Goal: Find specific page/section: Find specific page/section

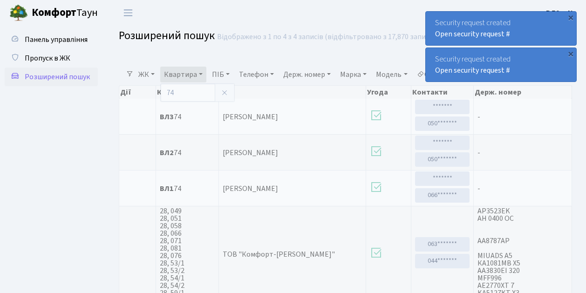
select select "25"
click at [67, 75] on span "Розширений пошук" at bounding box center [57, 77] width 65 height 10
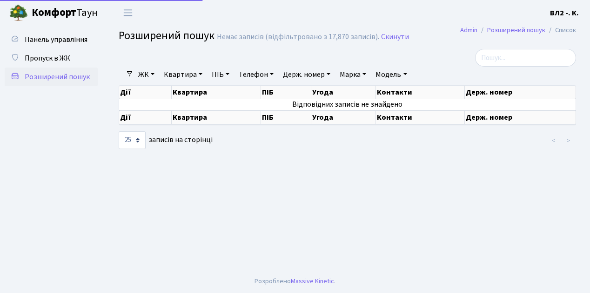
select select "25"
click at [183, 76] on link "Квартира" at bounding box center [183, 75] width 46 height 16
type input "38"
